Goal: Information Seeking & Learning: Learn about a topic

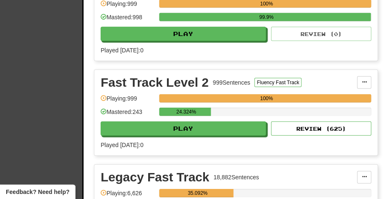
scroll to position [344, 0]
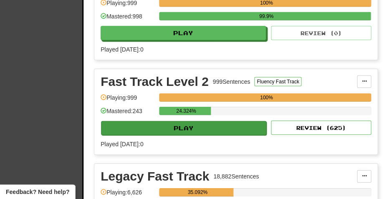
click at [185, 130] on button "Play" at bounding box center [183, 128] width 165 height 14
select select "**"
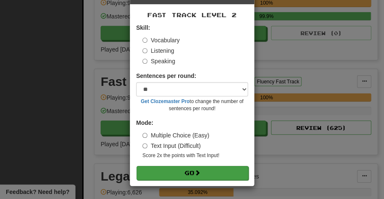
scroll to position [31, 0]
click at [184, 171] on button "Go" at bounding box center [193, 172] width 112 height 14
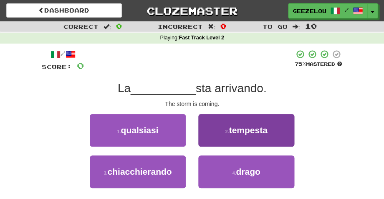
click at [258, 133] on span "tempesta" at bounding box center [248, 130] width 38 height 10
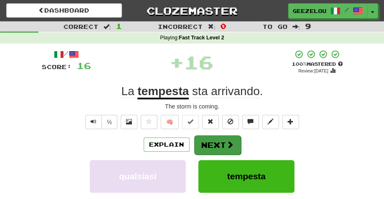
click at [212, 143] on button "Next" at bounding box center [217, 144] width 47 height 19
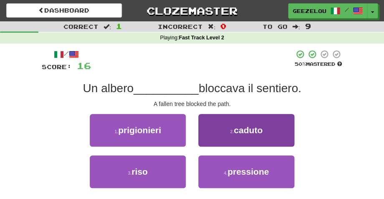
click at [236, 132] on span "caduto" at bounding box center [248, 130] width 29 height 10
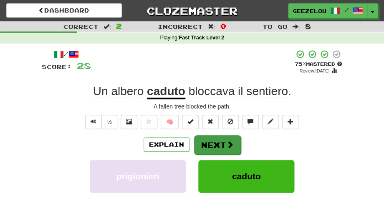
click at [214, 142] on button "Next" at bounding box center [217, 144] width 47 height 19
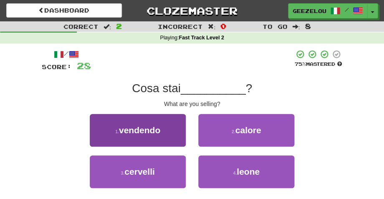
click at [159, 135] on button "1 . vendendo" at bounding box center [138, 130] width 96 height 33
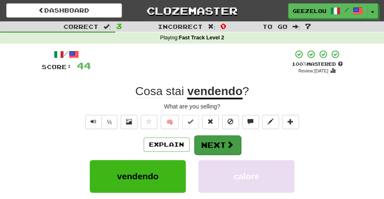
click at [216, 142] on button "Next" at bounding box center [217, 144] width 47 height 19
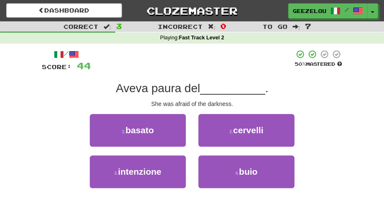
click at [332, 109] on div "/ Score: 44 50 % Mastered Aveva paura del __________ . She was afraid of the da…" at bounding box center [192, 131] width 301 height 165
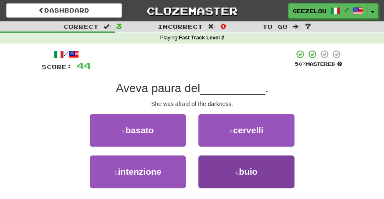
click at [242, 177] on button "4 . buio" at bounding box center [247, 171] width 96 height 33
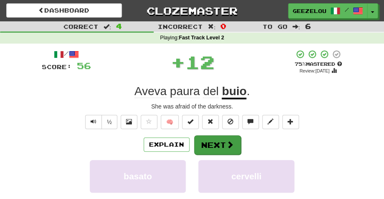
click at [212, 145] on button "Next" at bounding box center [217, 144] width 47 height 19
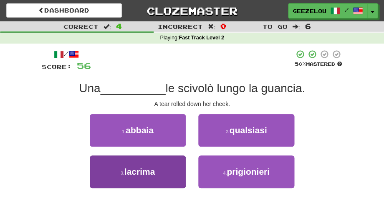
click at [144, 179] on button "3 . lacrima" at bounding box center [138, 171] width 96 height 33
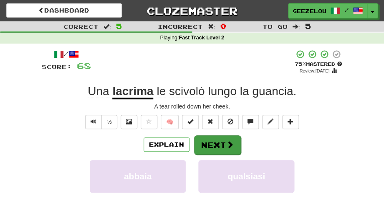
click at [218, 142] on button "Next" at bounding box center [217, 144] width 47 height 19
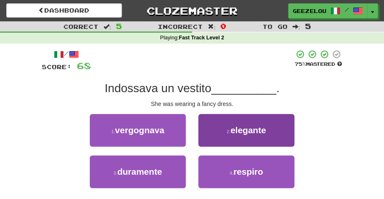
click at [243, 133] on span "elegante" at bounding box center [249, 130] width 36 height 10
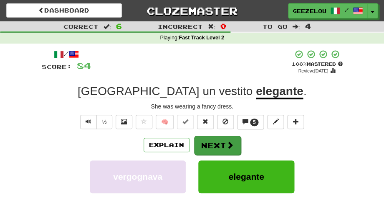
click at [213, 142] on button "Next" at bounding box center [217, 144] width 47 height 19
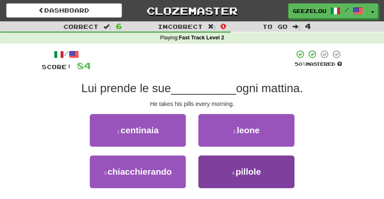
click at [243, 170] on span "pillole" at bounding box center [248, 171] width 25 height 10
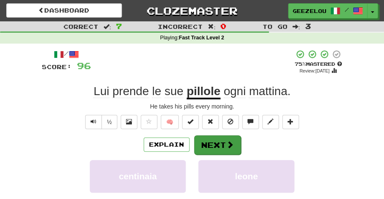
click at [215, 147] on button "Next" at bounding box center [217, 144] width 47 height 19
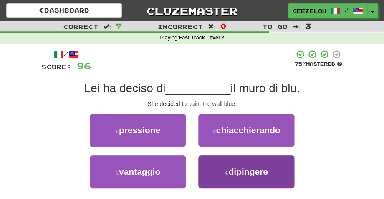
click at [225, 167] on button "4 . dipingere" at bounding box center [247, 171] width 96 height 33
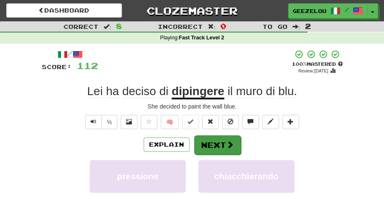
click at [216, 142] on button "Next" at bounding box center [217, 144] width 47 height 19
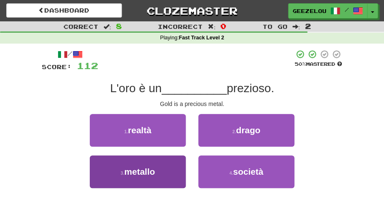
click at [161, 166] on button "3 . metallo" at bounding box center [138, 171] width 96 height 33
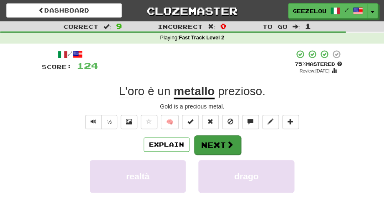
click at [212, 142] on button "Next" at bounding box center [217, 144] width 47 height 19
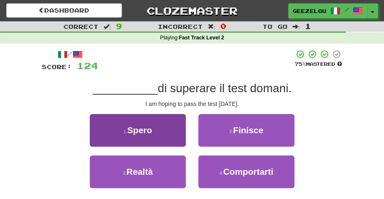
click at [156, 130] on button "1 . Spero" at bounding box center [138, 130] width 96 height 33
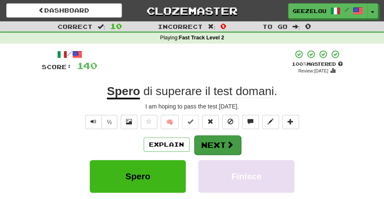
click at [210, 143] on button "Next" at bounding box center [217, 144] width 47 height 19
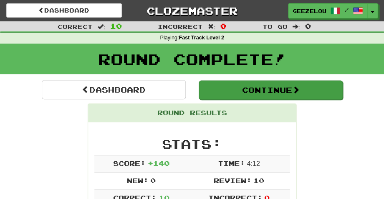
click at [251, 90] on button "Continue" at bounding box center [271, 89] width 144 height 19
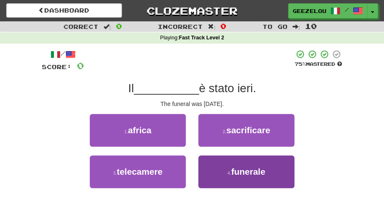
click at [251, 168] on span "funerale" at bounding box center [248, 171] width 34 height 10
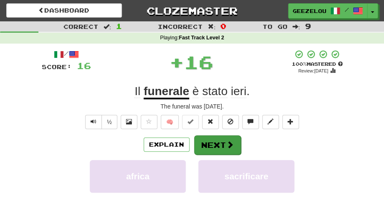
click at [218, 144] on button "Next" at bounding box center [217, 144] width 47 height 19
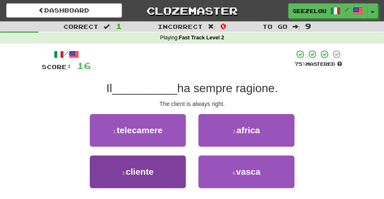
click at [143, 174] on span "cliente" at bounding box center [140, 171] width 28 height 10
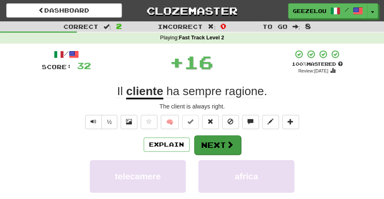
click at [210, 140] on button "Next" at bounding box center [217, 144] width 47 height 19
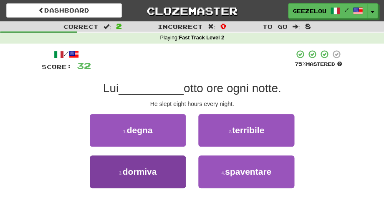
click at [147, 174] on span "dormiva" at bounding box center [140, 171] width 34 height 10
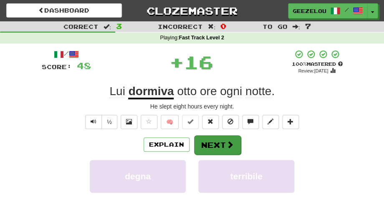
click at [214, 143] on button "Next" at bounding box center [217, 144] width 47 height 19
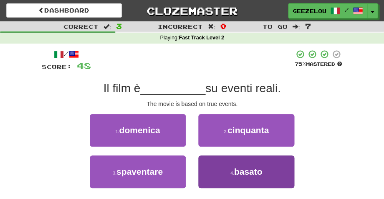
click at [257, 174] on span "basato" at bounding box center [248, 171] width 28 height 10
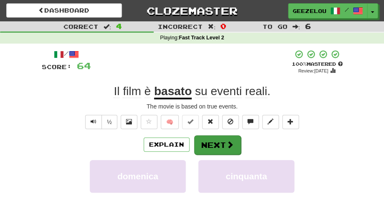
click at [216, 143] on button "Next" at bounding box center [217, 144] width 47 height 19
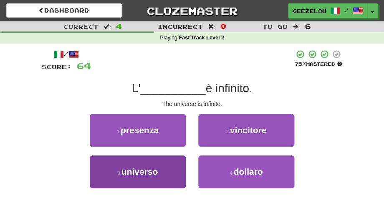
click at [155, 173] on span "universo" at bounding box center [140, 171] width 37 height 10
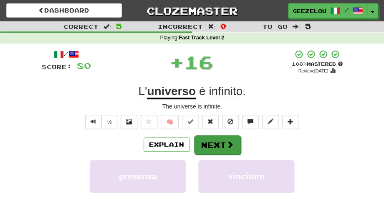
click at [217, 140] on button "Next" at bounding box center [217, 144] width 47 height 19
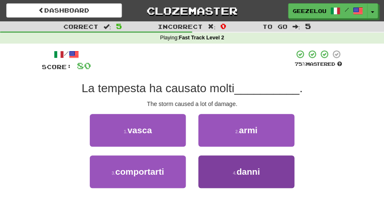
click at [251, 170] on span "danni" at bounding box center [248, 171] width 23 height 10
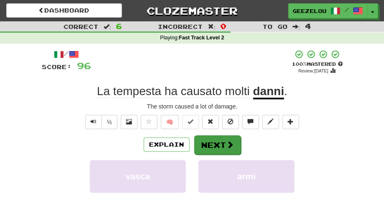
click at [214, 143] on button "Next" at bounding box center [217, 144] width 47 height 19
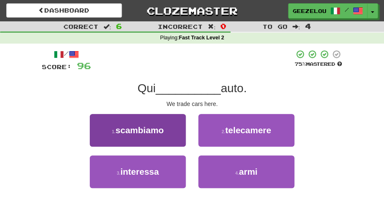
click at [156, 130] on span "scambiamo" at bounding box center [140, 130] width 48 height 10
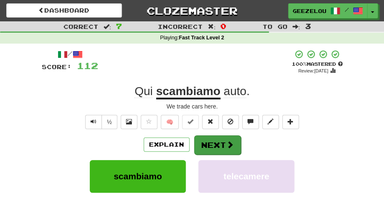
click at [206, 140] on button "Next" at bounding box center [217, 144] width 47 height 19
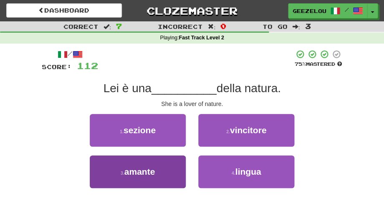
click at [138, 172] on span "amante" at bounding box center [140, 171] width 31 height 10
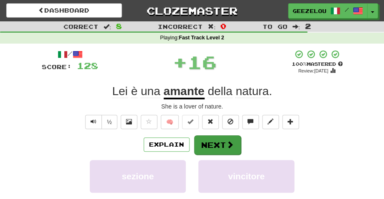
click at [216, 143] on button "Next" at bounding box center [217, 144] width 47 height 19
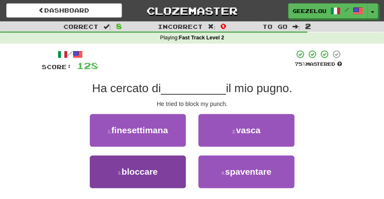
click at [159, 171] on button "3 . bloccare" at bounding box center [138, 171] width 96 height 33
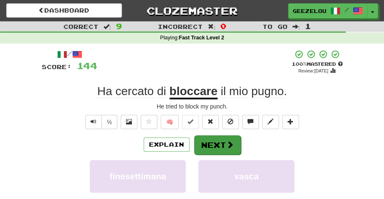
click at [216, 142] on button "Next" at bounding box center [217, 144] width 47 height 19
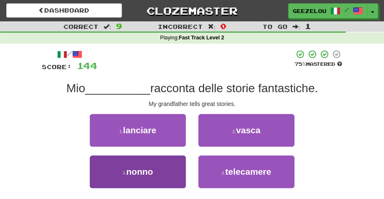
click at [157, 173] on button "3 . nonno" at bounding box center [138, 171] width 96 height 33
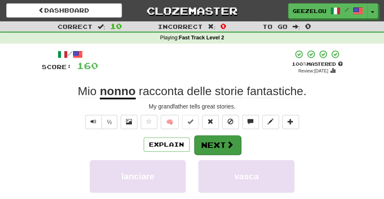
click at [213, 145] on button "Next" at bounding box center [217, 144] width 47 height 19
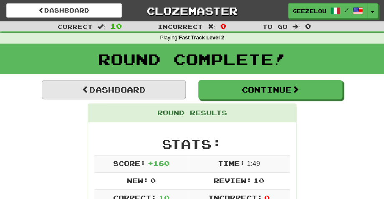
click at [126, 89] on link "Dashboard" at bounding box center [114, 89] width 144 height 19
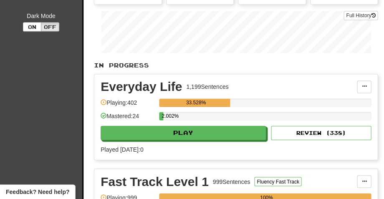
scroll to position [158, 0]
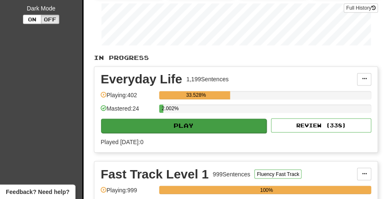
click at [171, 124] on button "Play" at bounding box center [183, 125] width 165 height 14
select select "**"
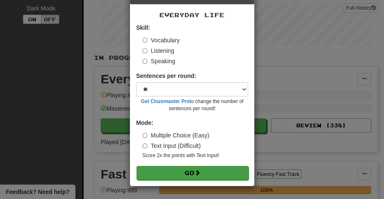
scroll to position [31, 0]
click at [183, 169] on button "Go" at bounding box center [193, 172] width 112 height 14
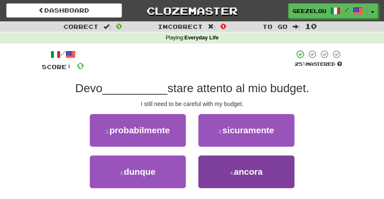
click at [244, 171] on span "ancora" at bounding box center [248, 171] width 29 height 10
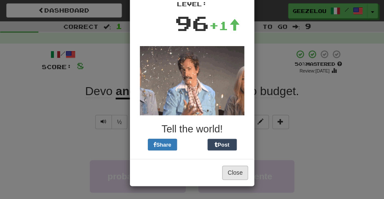
scroll to position [61, 0]
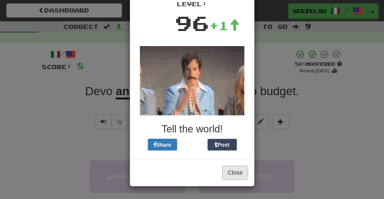
click at [235, 171] on button "Close" at bounding box center [235, 172] width 26 height 14
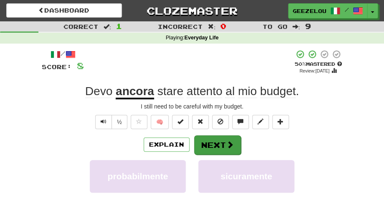
click at [216, 143] on button "Next" at bounding box center [217, 144] width 47 height 19
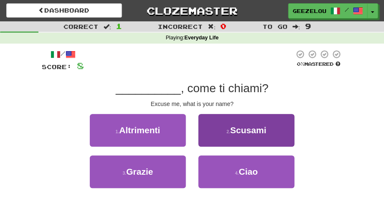
click at [251, 128] on span "Scusami" at bounding box center [248, 130] width 36 height 10
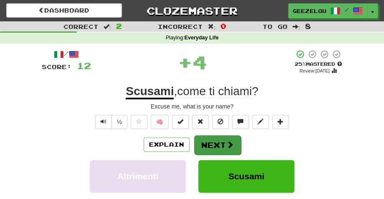
click at [213, 142] on button "Next" at bounding box center [217, 144] width 47 height 19
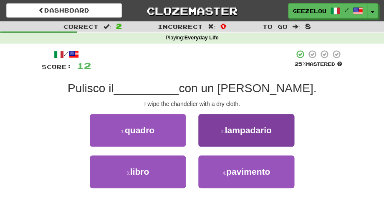
click at [245, 125] on span "lampadario" at bounding box center [248, 130] width 47 height 10
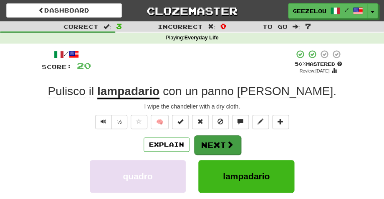
click at [209, 145] on button "Next" at bounding box center [217, 144] width 47 height 19
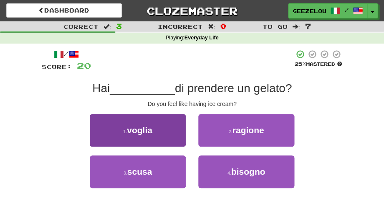
click at [153, 131] on button "1 . voglia" at bounding box center [138, 130] width 96 height 33
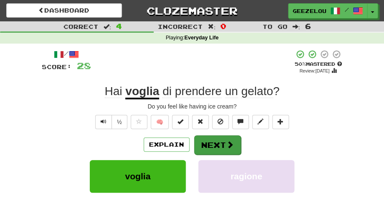
click at [211, 143] on button "Next" at bounding box center [217, 144] width 47 height 19
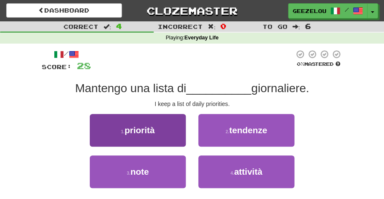
click at [133, 125] on span "priorità" at bounding box center [140, 130] width 30 height 10
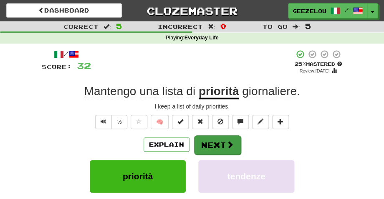
click at [213, 141] on button "Next" at bounding box center [217, 144] width 47 height 19
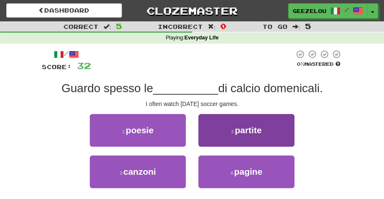
click at [256, 130] on span "partite" at bounding box center [248, 130] width 27 height 10
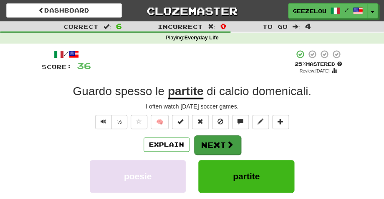
click at [219, 143] on button "Next" at bounding box center [217, 144] width 47 height 19
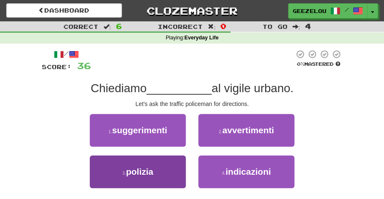
click at [150, 172] on span "polizia" at bounding box center [139, 171] width 27 height 10
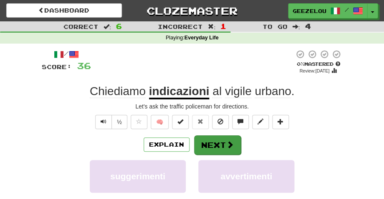
click at [214, 140] on button "Next" at bounding box center [217, 144] width 47 height 19
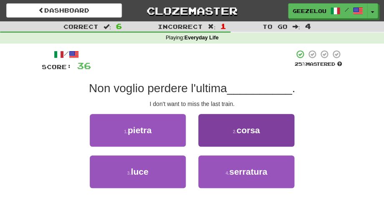
click at [252, 133] on span "corsa" at bounding box center [248, 130] width 23 height 10
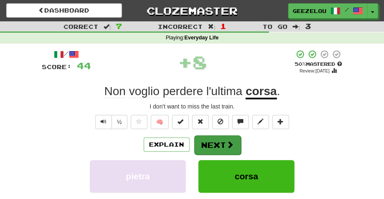
click at [215, 143] on button "Next" at bounding box center [217, 144] width 47 height 19
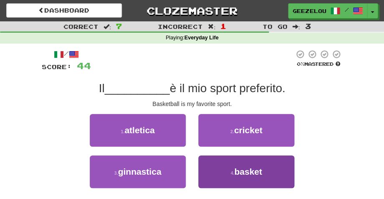
click at [249, 174] on span "basket" at bounding box center [248, 171] width 28 height 10
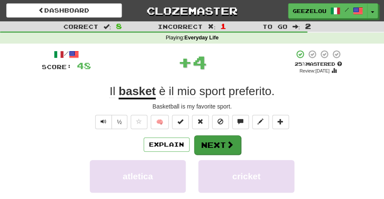
click at [211, 141] on button "Next" at bounding box center [217, 144] width 47 height 19
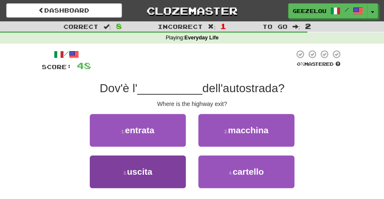
click at [150, 171] on span "uscita" at bounding box center [139, 171] width 25 height 10
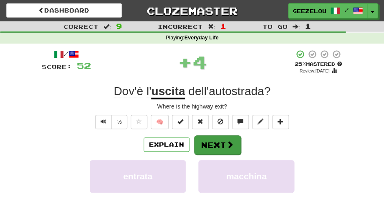
click at [211, 144] on button "Next" at bounding box center [217, 144] width 47 height 19
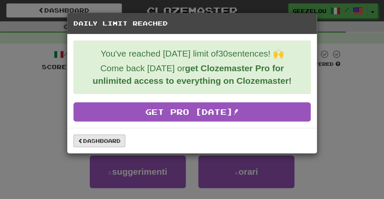
click at [99, 140] on link "Dashboard" at bounding box center [100, 140] width 52 height 13
